Goal: Information Seeking & Learning: Learn about a topic

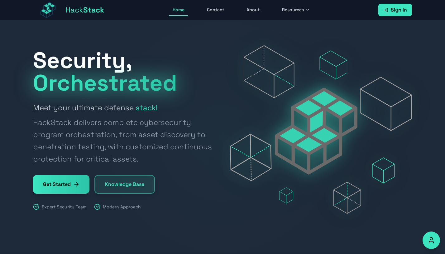
click at [255, 11] on link "About" at bounding box center [253, 10] width 21 height 12
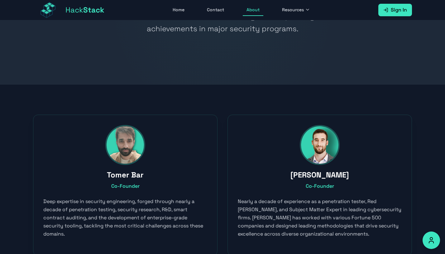
scroll to position [85, 0]
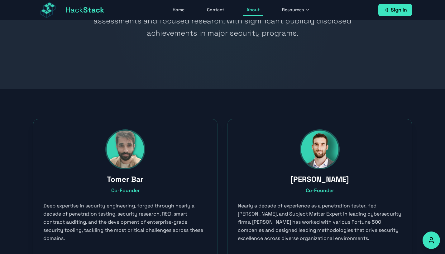
click at [178, 10] on link "Home" at bounding box center [178, 10] width 19 height 12
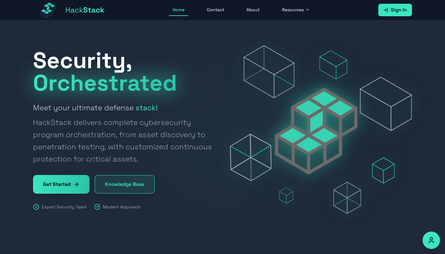
scroll to position [11, 0]
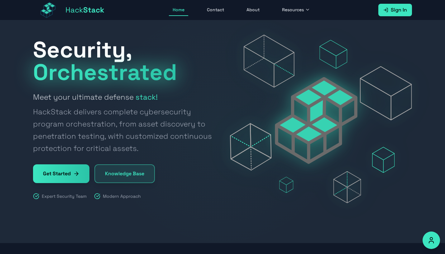
click at [294, 10] on span "Resources" at bounding box center [293, 10] width 22 height 6
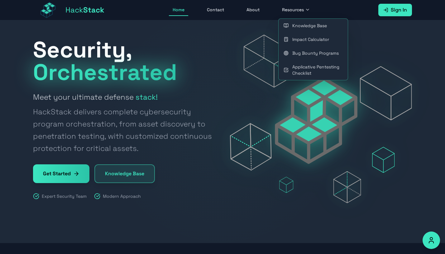
click at [315, 24] on link "Knowledge Base" at bounding box center [313, 26] width 69 height 14
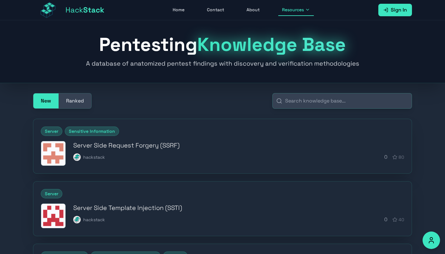
click at [251, 9] on link "About" at bounding box center [253, 10] width 21 height 12
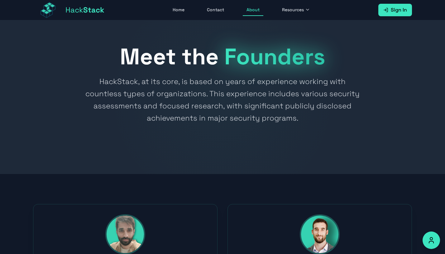
click at [216, 9] on link "Contact" at bounding box center [215, 10] width 25 height 12
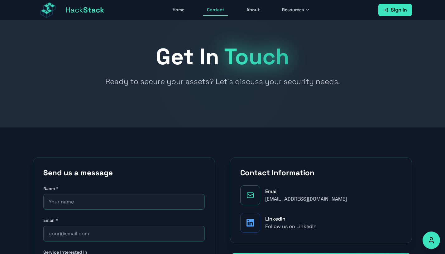
click at [180, 10] on link "Home" at bounding box center [178, 10] width 19 height 12
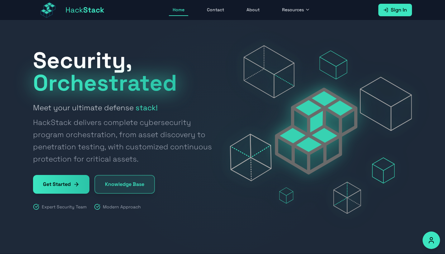
click at [74, 185] on link "Get Started" at bounding box center [61, 184] width 56 height 19
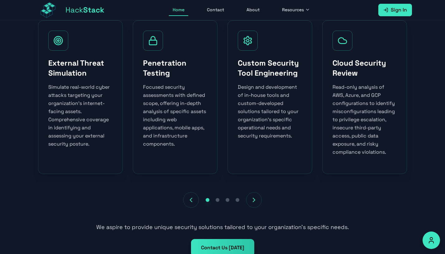
scroll to position [320, 0]
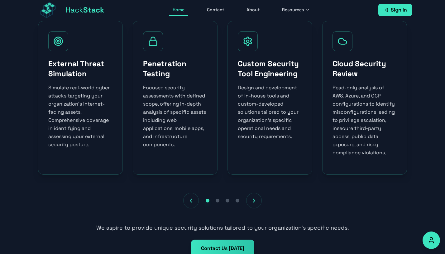
click at [255, 199] on icon "Next services" at bounding box center [253, 199] width 7 height 7
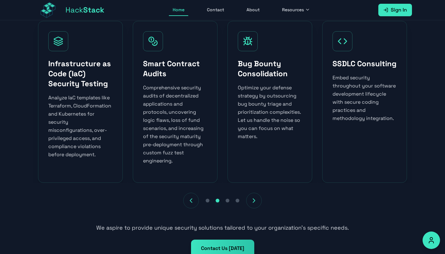
click at [191, 202] on icon "Previous services" at bounding box center [190, 199] width 7 height 7
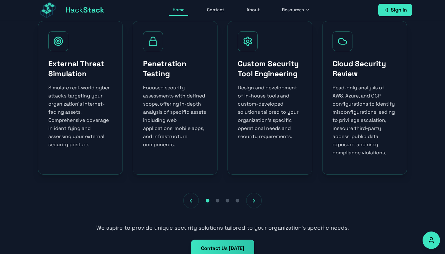
click at [254, 202] on icon "Next services" at bounding box center [254, 200] width 2 height 4
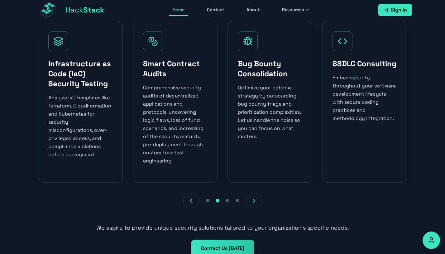
click at [254, 202] on icon "Next services" at bounding box center [254, 200] width 2 height 4
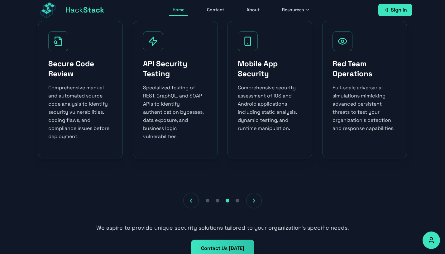
click at [254, 202] on icon "Next services" at bounding box center [254, 200] width 2 height 4
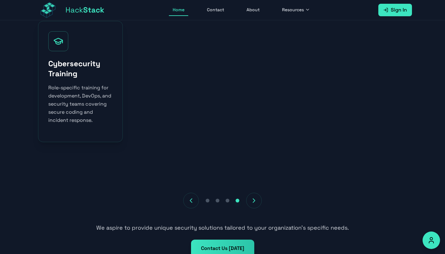
click at [193, 202] on icon "Previous services" at bounding box center [190, 199] width 7 height 7
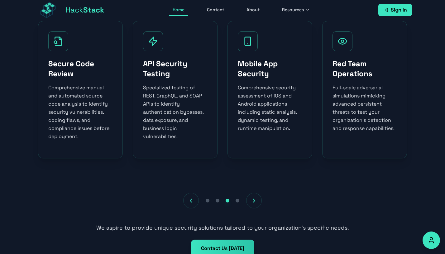
click at [193, 202] on icon "Previous services" at bounding box center [190, 199] width 7 height 7
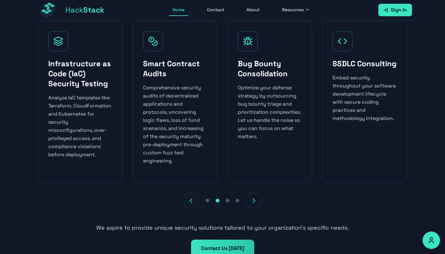
click at [193, 202] on icon "Previous services" at bounding box center [190, 199] width 7 height 7
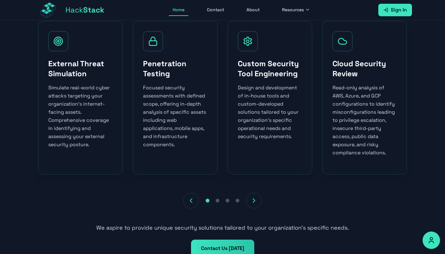
click at [193, 202] on icon "Previous services" at bounding box center [190, 199] width 7 height 7
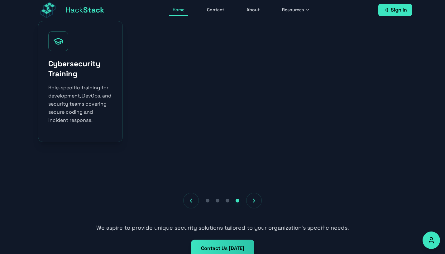
click at [193, 202] on icon "Previous services" at bounding box center [190, 199] width 7 height 7
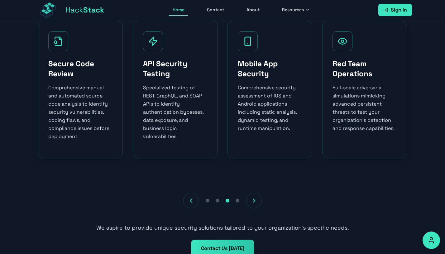
click at [182, 201] on div at bounding box center [222, 200] width 379 height 16
click at [189, 200] on icon "Previous services" at bounding box center [190, 199] width 7 height 7
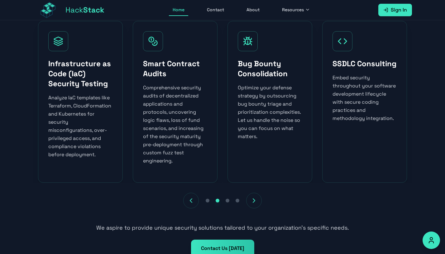
click at [189, 200] on icon "Previous services" at bounding box center [190, 199] width 7 height 7
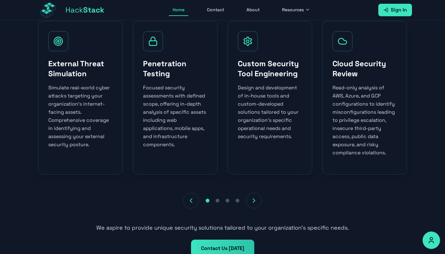
click at [189, 200] on icon "Previous services" at bounding box center [190, 199] width 7 height 7
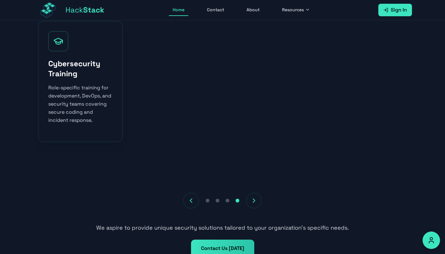
click at [254, 201] on icon "Next services" at bounding box center [254, 200] width 2 height 4
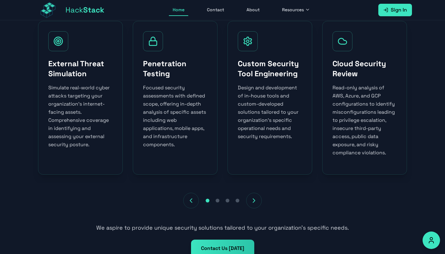
click at [254, 201] on icon "Next services" at bounding box center [254, 200] width 2 height 4
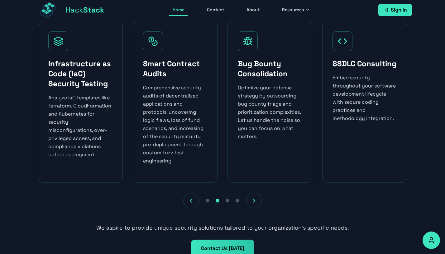
click at [193, 203] on icon "Previous services" at bounding box center [190, 199] width 7 height 7
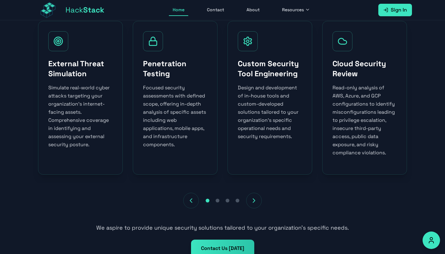
click at [193, 203] on icon "Previous services" at bounding box center [190, 199] width 7 height 7
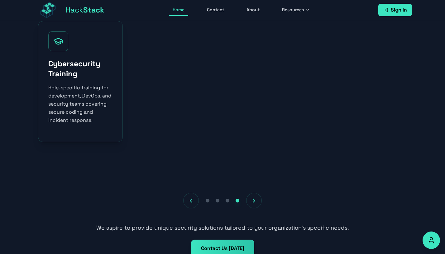
click at [190, 201] on icon "Previous services" at bounding box center [190, 199] width 7 height 7
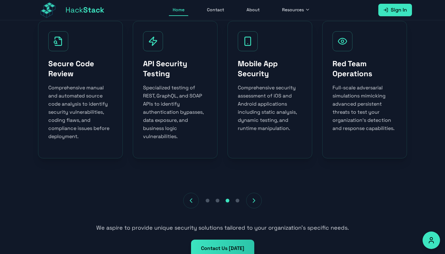
click at [190, 201] on icon "Previous services" at bounding box center [190, 199] width 7 height 7
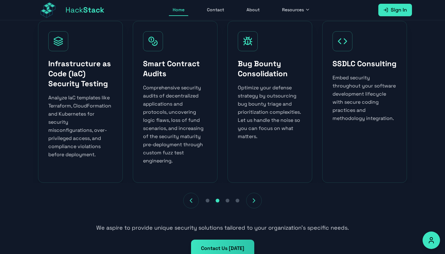
click at [191, 200] on icon "Previous services" at bounding box center [191, 200] width 2 height 4
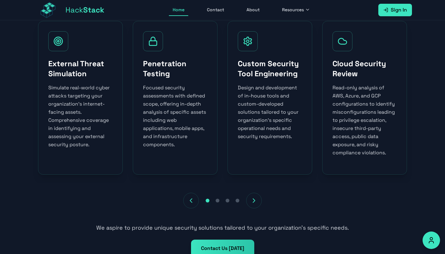
click at [191, 200] on icon "Previous services" at bounding box center [191, 200] width 2 height 4
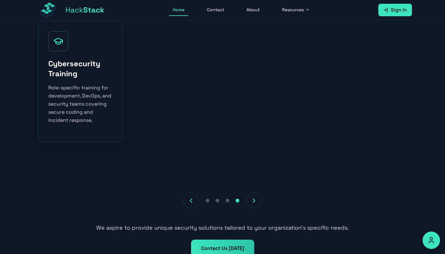
click at [254, 201] on icon "Next services" at bounding box center [253, 199] width 7 height 7
